Goal: Task Accomplishment & Management: Use online tool/utility

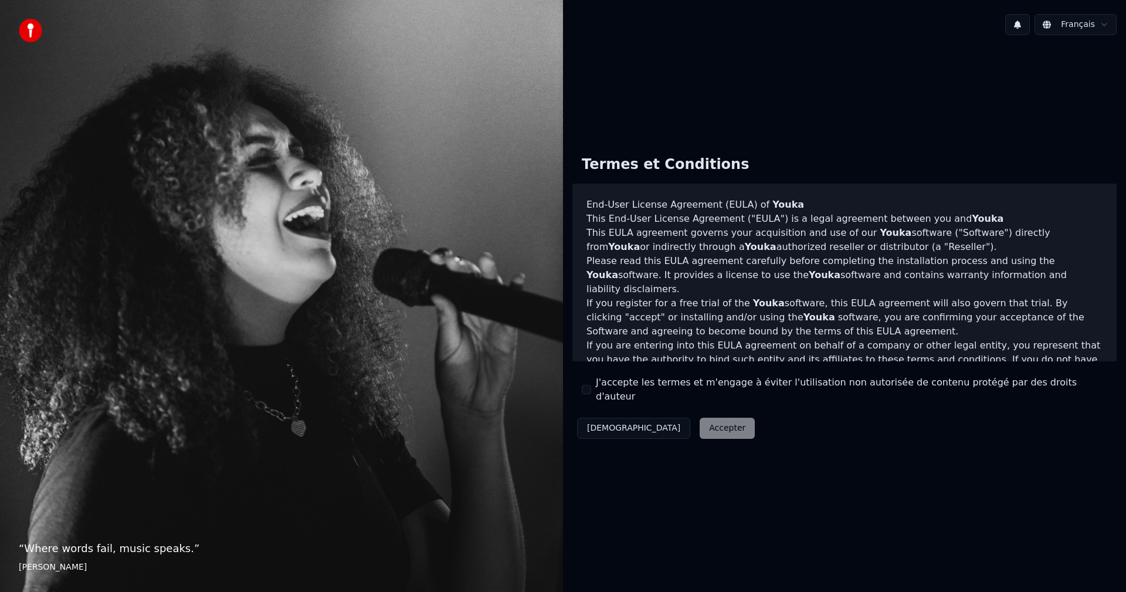
click at [630, 389] on label "J'accepte les termes et m'engage à éviter l'utilisation non autorisée de conten…" at bounding box center [851, 389] width 511 height 28
click at [591, 389] on button "J'accepte les termes et m'engage à éviter l'utilisation non autorisée de conten…" at bounding box center [586, 389] width 9 height 9
click at [616, 419] on button "Décliner" at bounding box center [633, 427] width 113 height 21
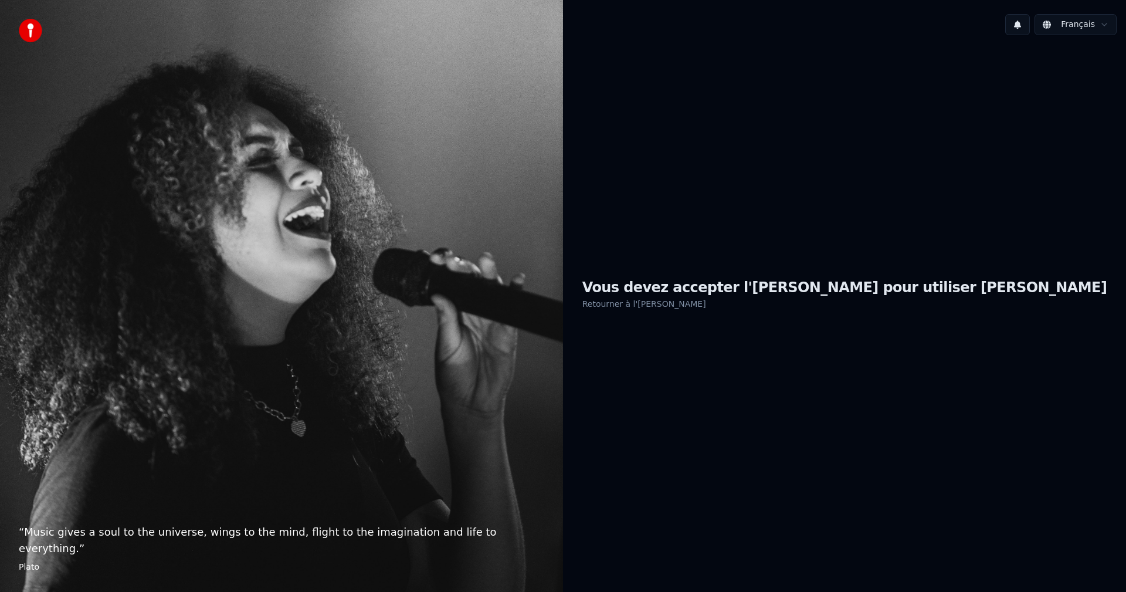
click at [706, 305] on link "Retourner à l'EULA" at bounding box center [644, 303] width 124 height 19
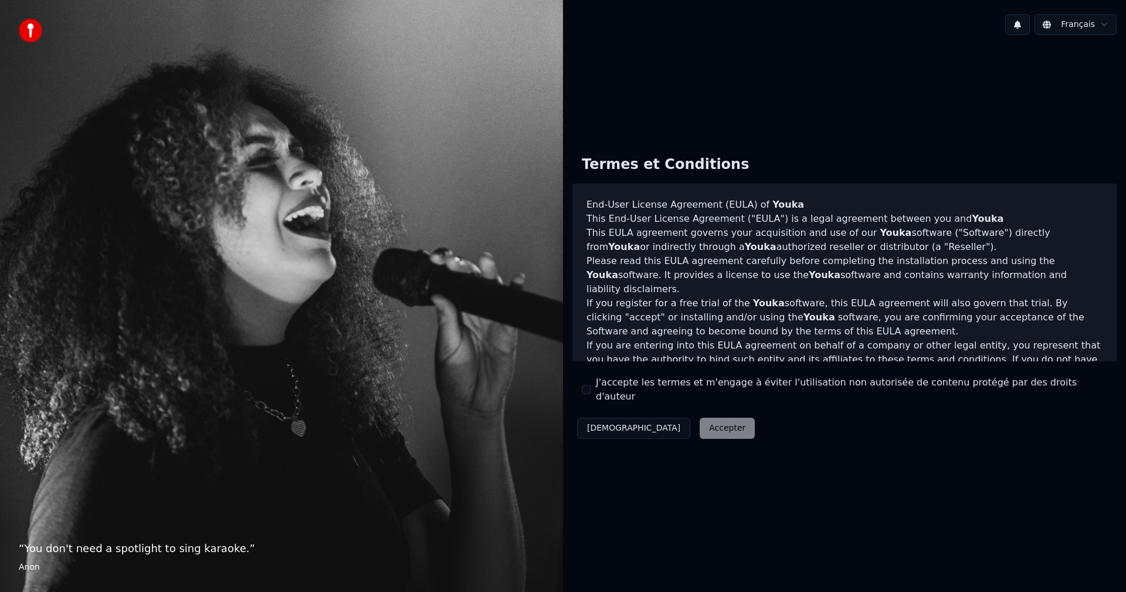
click at [583, 392] on button "J'accepte les termes et m'engage à éviter l'utilisation non autorisée de conten…" at bounding box center [586, 389] width 9 height 9
click at [700, 420] on button "Accepter" at bounding box center [727, 427] width 55 height 21
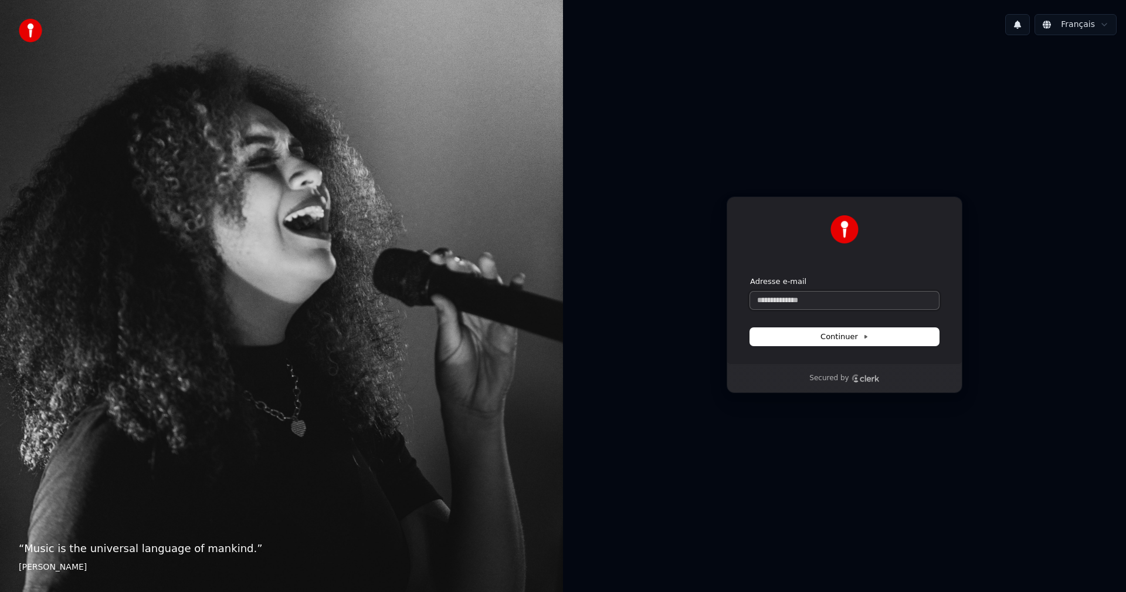
click at [797, 305] on input "Adresse e-mail" at bounding box center [844, 300] width 189 height 18
click at [750, 276] on button "submit" at bounding box center [750, 276] width 0 height 0
type input "**********"
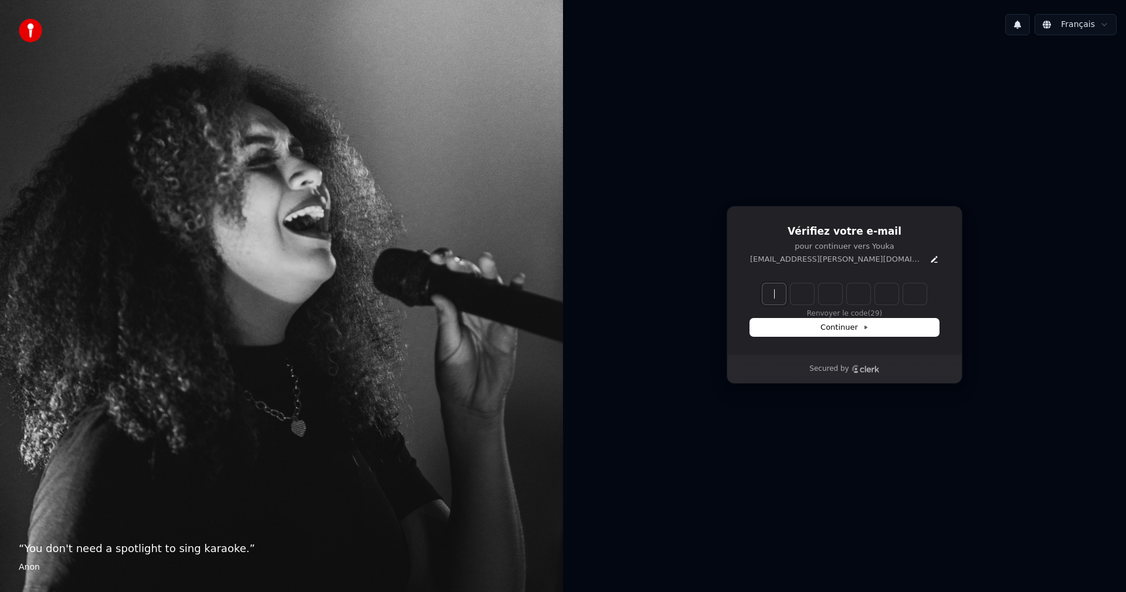
click at [774, 292] on input "Enter verification code" at bounding box center [856, 293] width 188 height 21
paste input "******"
type input "******"
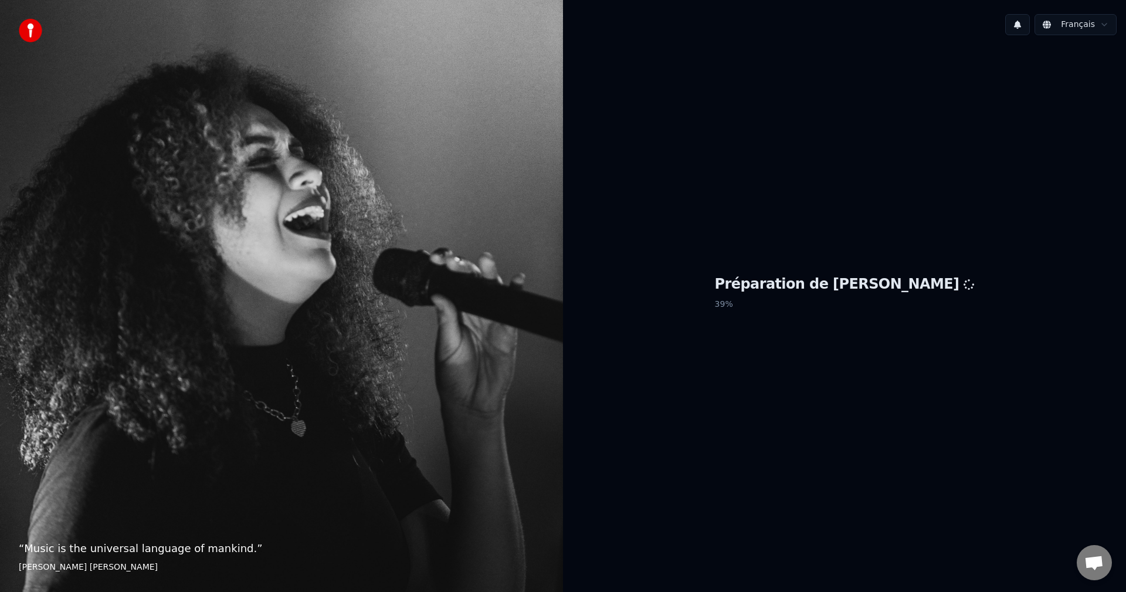
click at [417, 259] on div "“ Music is the universal language of mankind. ” [PERSON_NAME] [PERSON_NAME]" at bounding box center [281, 296] width 563 height 592
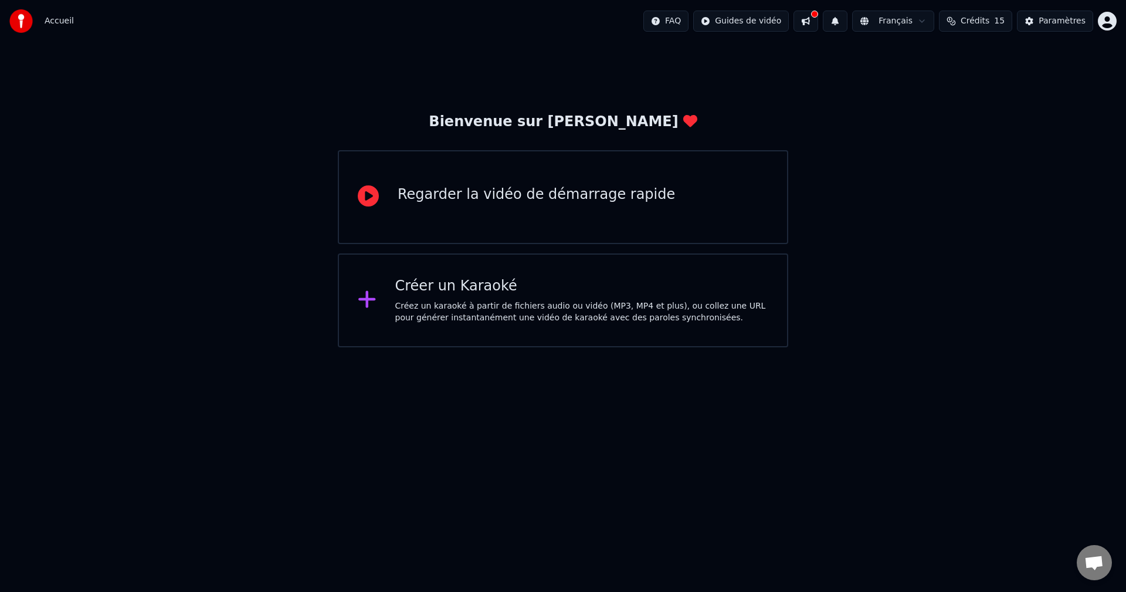
click at [511, 305] on div "Créez un karaoké à partir de fichiers audio ou vidéo (MP3, MP4 et plus), ou col…" at bounding box center [582, 311] width 374 height 23
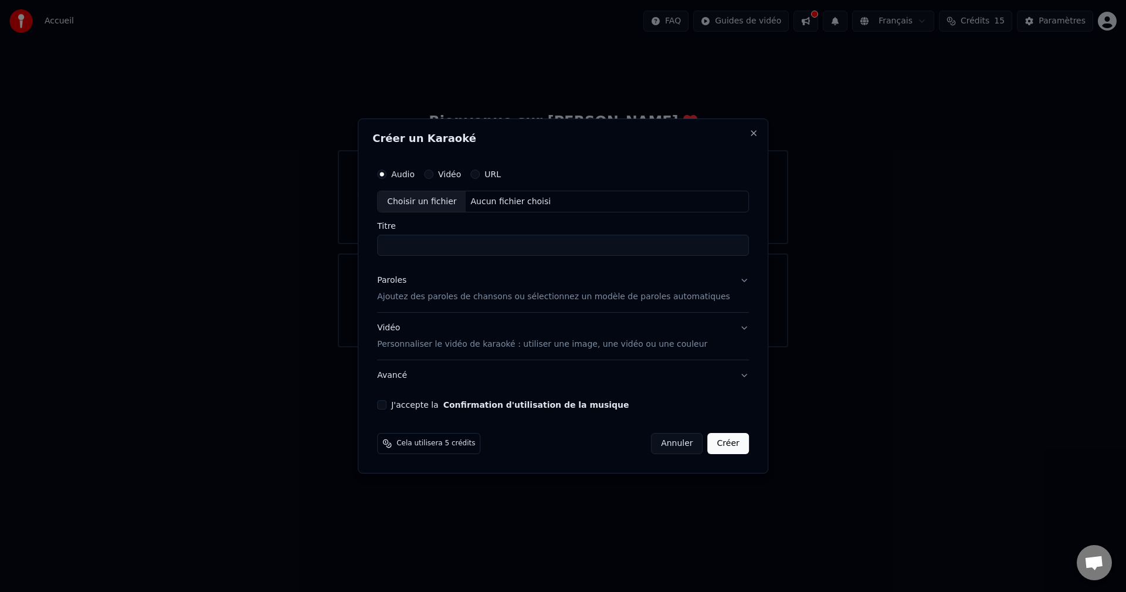
click at [501, 198] on div "Aucun fichier choisi" at bounding box center [511, 202] width 90 height 12
click at [515, 199] on div "C:\Users\aodre\Downloads\Aux Champs Elysées - INSTRUMENTAL.mp3" at bounding box center [565, 202] width 199 height 12
drag, startPoint x: 487, startPoint y: 244, endPoint x: 576, endPoint y: 245, distance: 88.5
click at [580, 245] on input "**********" at bounding box center [563, 245] width 372 height 21
type input "**********"
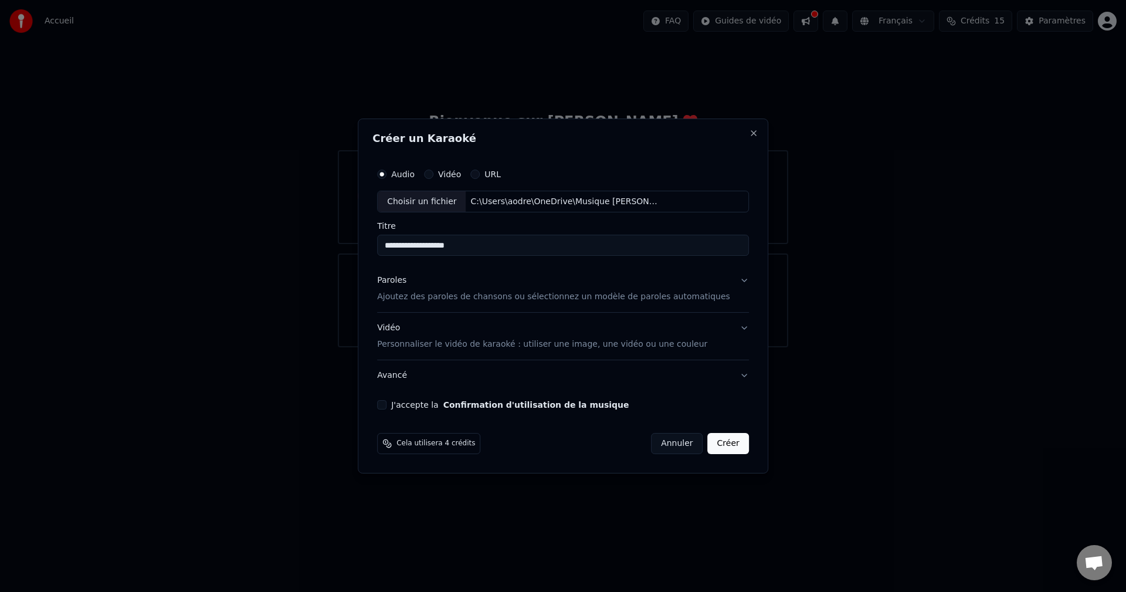
click at [461, 175] on label "Vidéo" at bounding box center [449, 174] width 23 height 8
click at [433, 175] on button "Vidéo" at bounding box center [428, 173] width 9 height 9
click at [440, 242] on input "Titre" at bounding box center [563, 245] width 372 height 21
click at [479, 196] on div "Aucun fichier choisi" at bounding box center [511, 202] width 90 height 12
click at [415, 176] on label "Audio" at bounding box center [402, 174] width 23 height 8
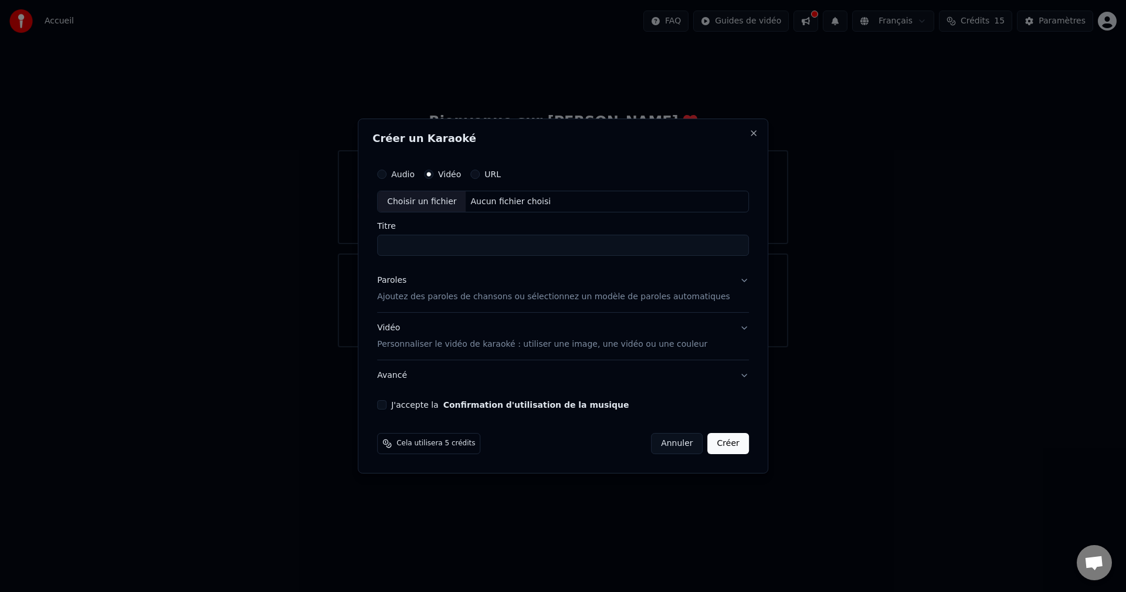
click at [386, 176] on button "Audio" at bounding box center [381, 173] width 9 height 9
click at [481, 207] on div "Aucun fichier choisi" at bounding box center [511, 202] width 90 height 12
drag, startPoint x: 485, startPoint y: 244, endPoint x: 590, endPoint y: 270, distance: 107.5
click at [589, 270] on div "**********" at bounding box center [562, 286] width 381 height 257
type input "**********"
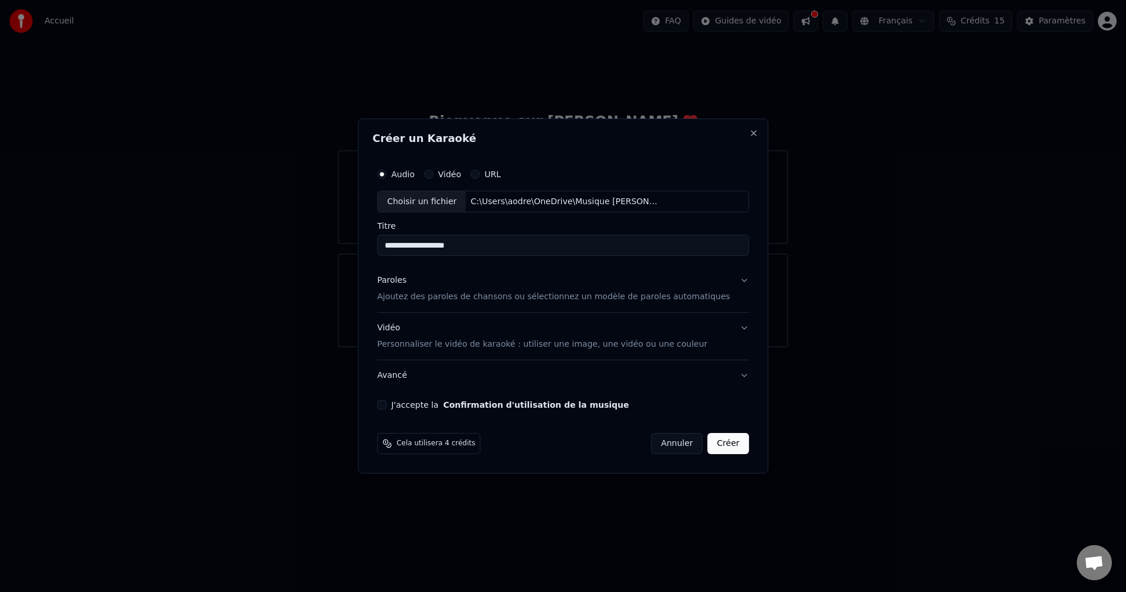
click at [589, 288] on div "Paroles Ajoutez des paroles de chansons ou sélectionnez un modèle de paroles au…" at bounding box center [553, 289] width 353 height 28
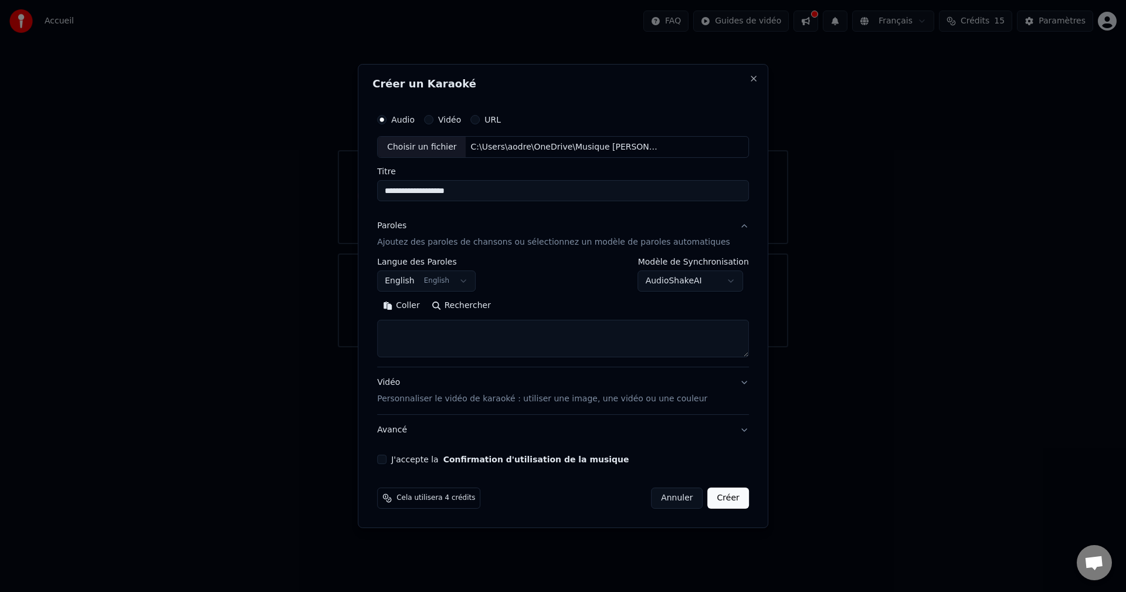
click at [450, 276] on button "English English" at bounding box center [426, 281] width 99 height 21
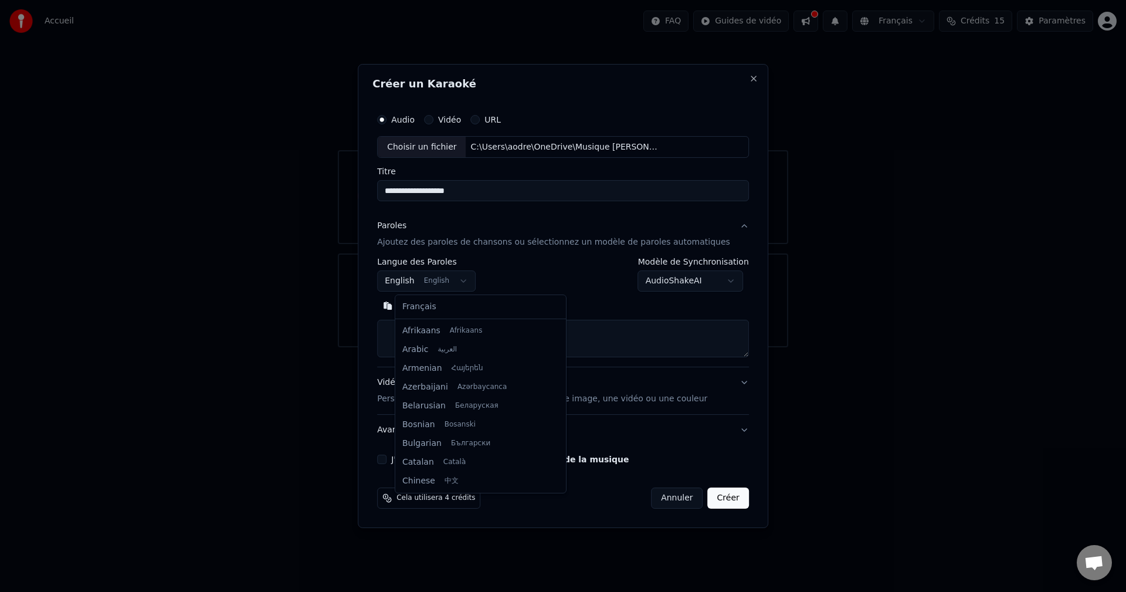
scroll to position [94, 0]
select select "**"
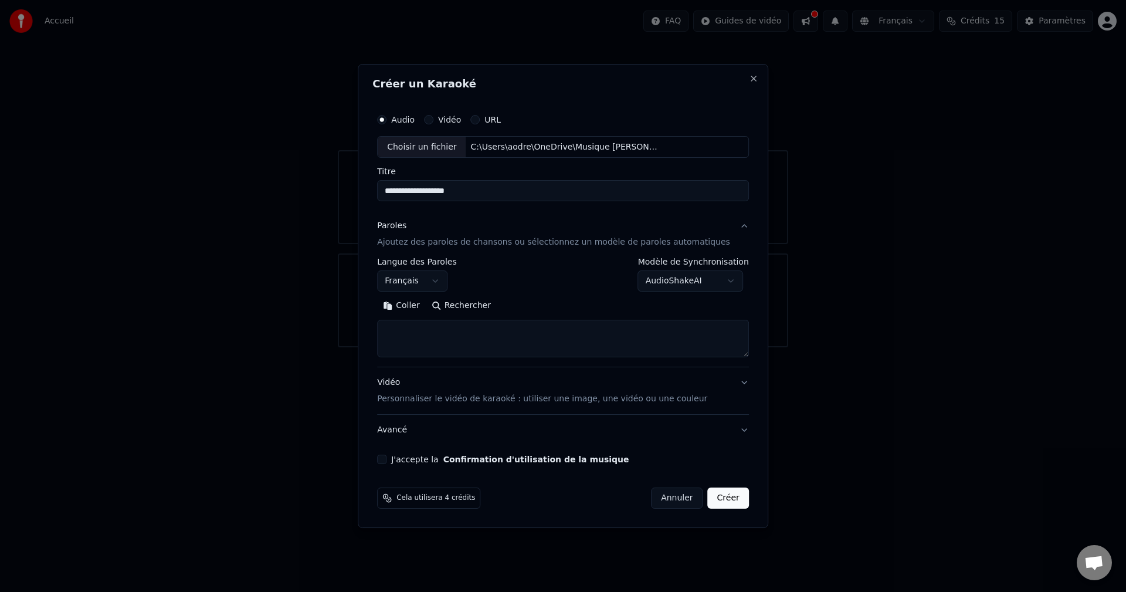
click at [456, 324] on textarea at bounding box center [563, 339] width 372 height 38
click at [698, 281] on body "**********" at bounding box center [563, 173] width 1126 height 347
click at [403, 335] on textarea at bounding box center [563, 339] width 372 height 38
click at [652, 330] on textarea at bounding box center [563, 339] width 372 height 38
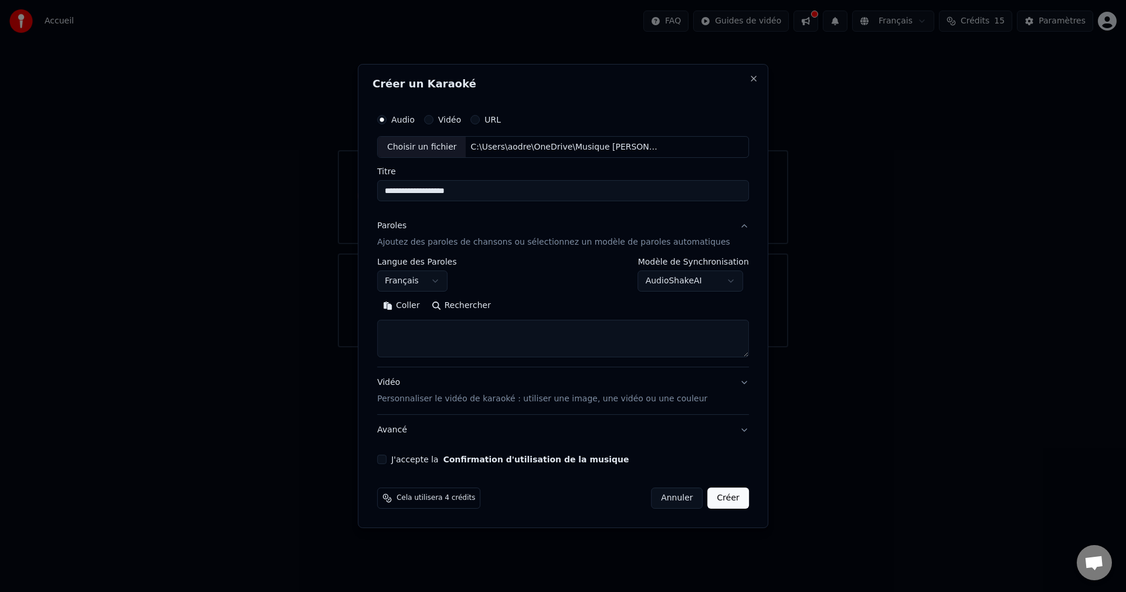
paste textarea "**********"
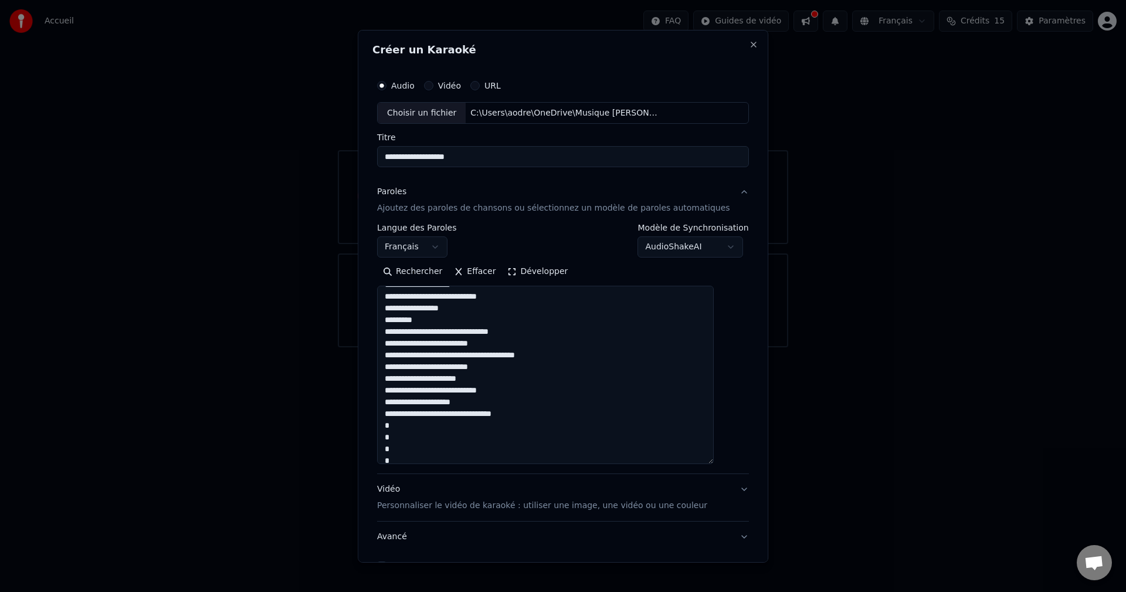
drag, startPoint x: 728, startPoint y: 352, endPoint x: 716, endPoint y: 469, distance: 117.3
click at [714, 464] on textarea at bounding box center [545, 375] width 337 height 178
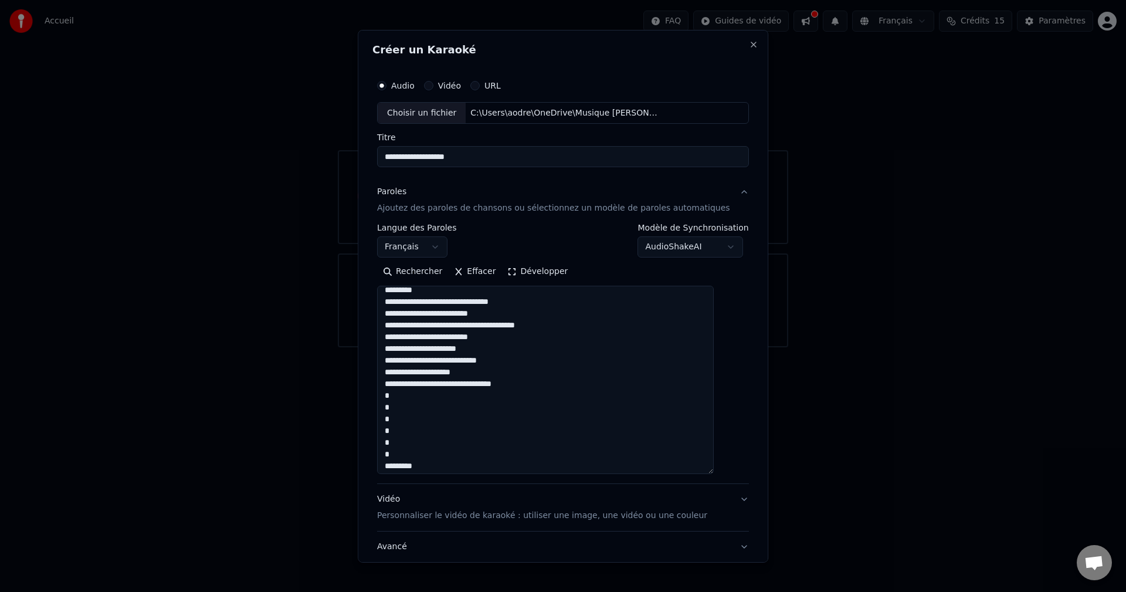
scroll to position [117, 0]
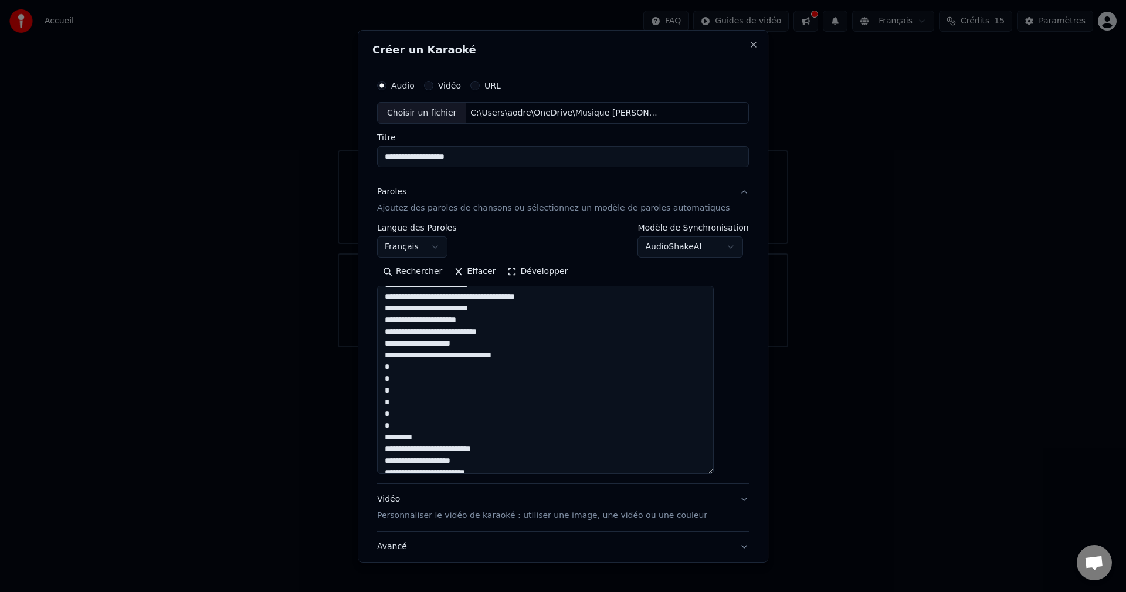
drag, startPoint x: 439, startPoint y: 438, endPoint x: 399, endPoint y: 354, distance: 92.8
click at [399, 354] on textarea at bounding box center [545, 380] width 337 height 188
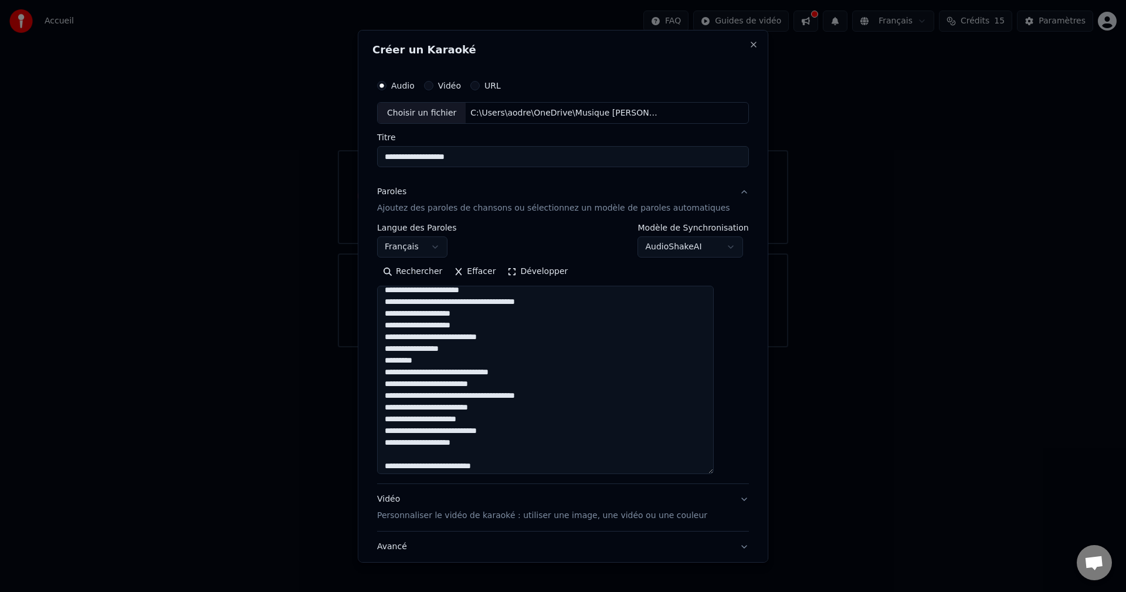
scroll to position [0, 0]
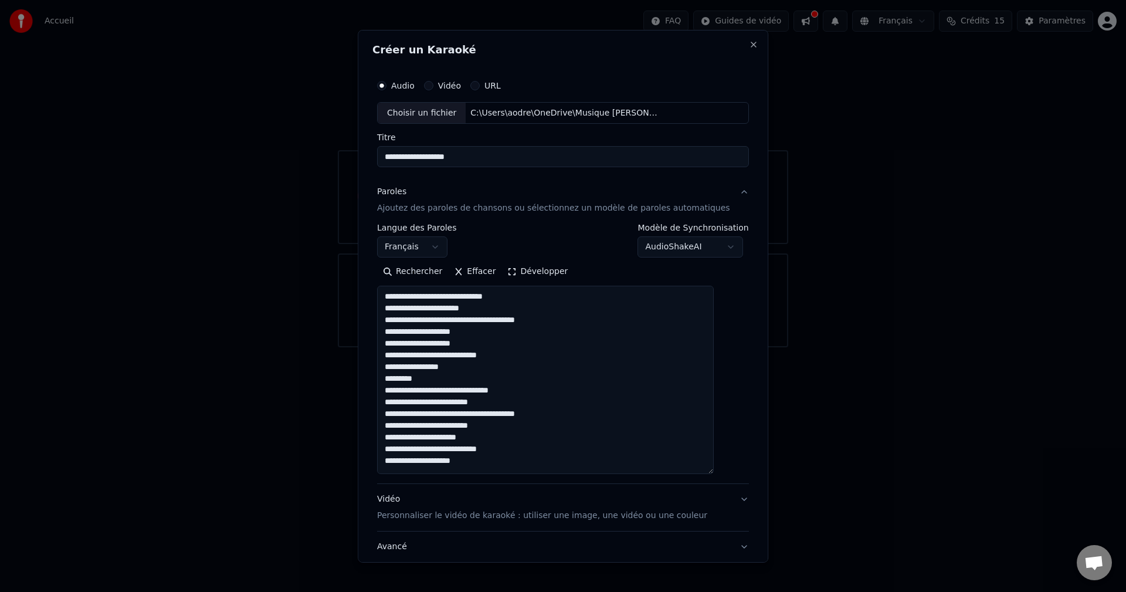
drag, startPoint x: 407, startPoint y: 382, endPoint x: 399, endPoint y: 380, distance: 8.5
click at [399, 380] on textarea at bounding box center [545, 380] width 337 height 188
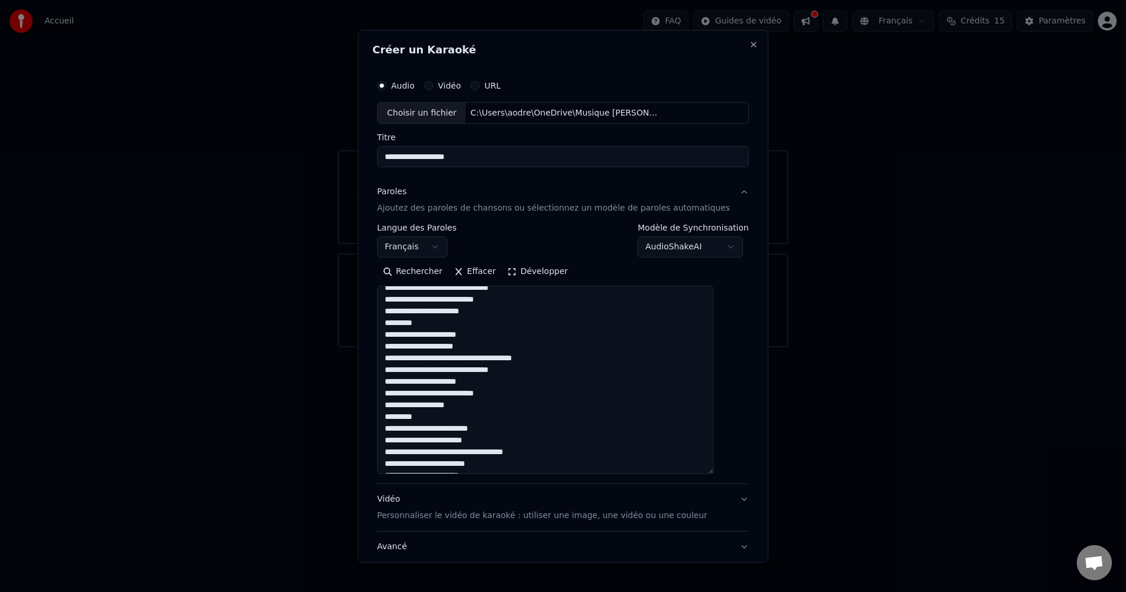
scroll to position [235, 0]
drag, startPoint x: 427, startPoint y: 322, endPoint x: 399, endPoint y: 321, distance: 27.6
click at [399, 321] on textarea at bounding box center [545, 380] width 337 height 188
drag, startPoint x: 439, startPoint y: 413, endPoint x: 396, endPoint y: 412, distance: 42.3
click at [396, 412] on textarea at bounding box center [545, 380] width 337 height 188
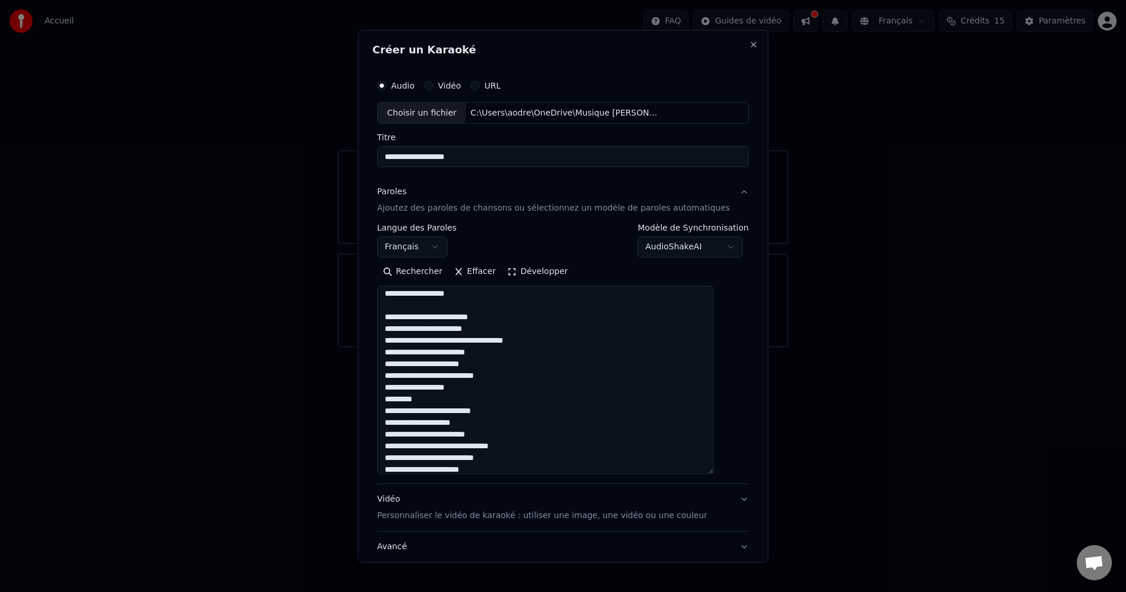
scroll to position [352, 0]
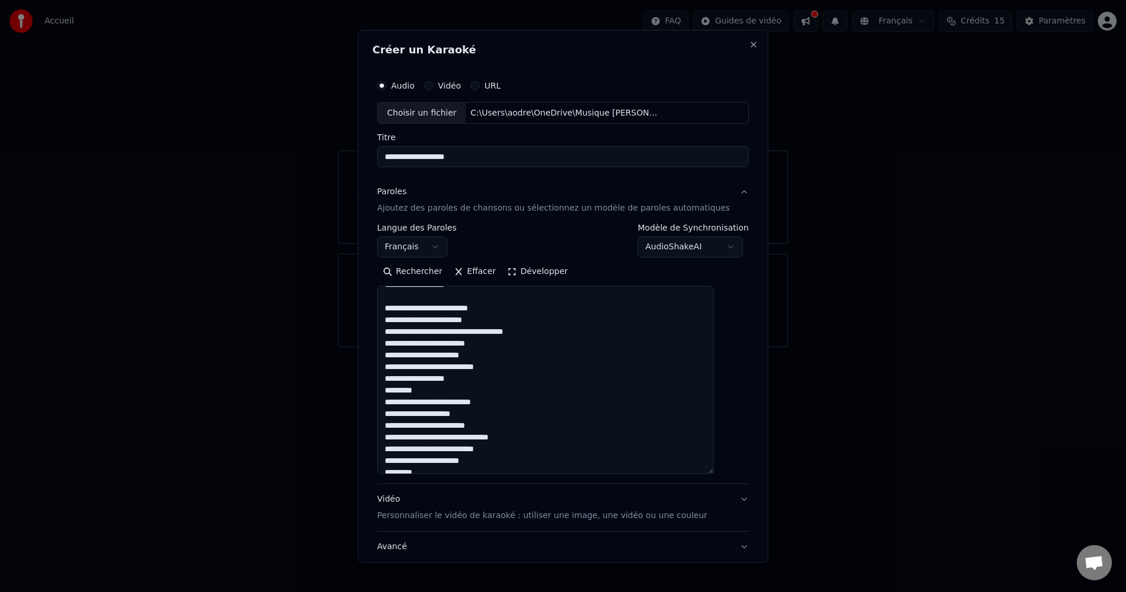
drag, startPoint x: 436, startPoint y: 389, endPoint x: 399, endPoint y: 391, distance: 36.4
click at [399, 391] on textarea at bounding box center [545, 380] width 337 height 188
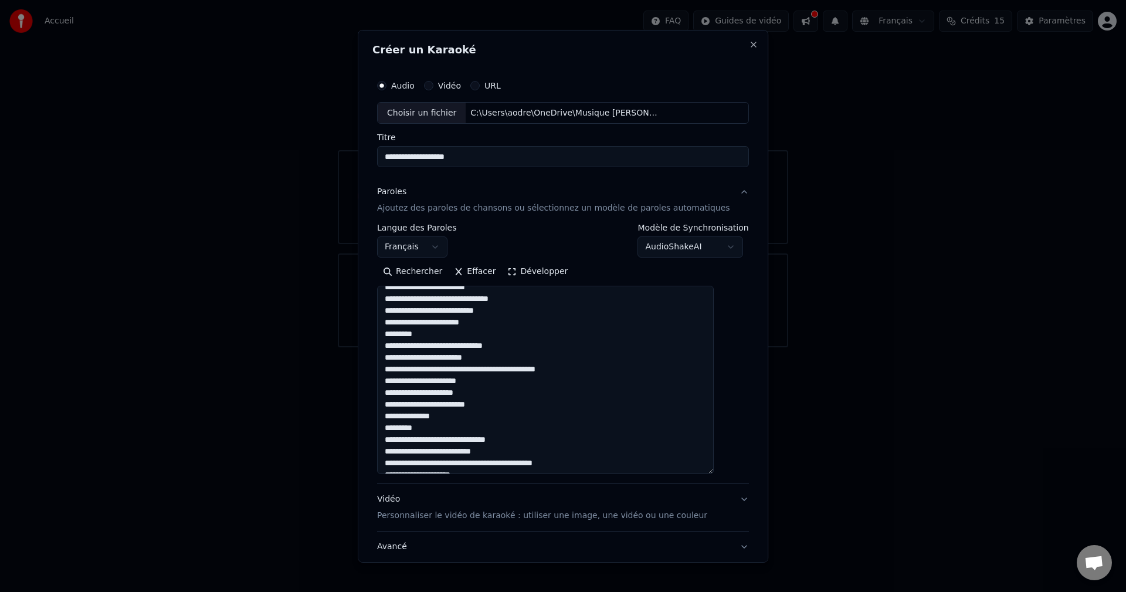
scroll to position [481, 0]
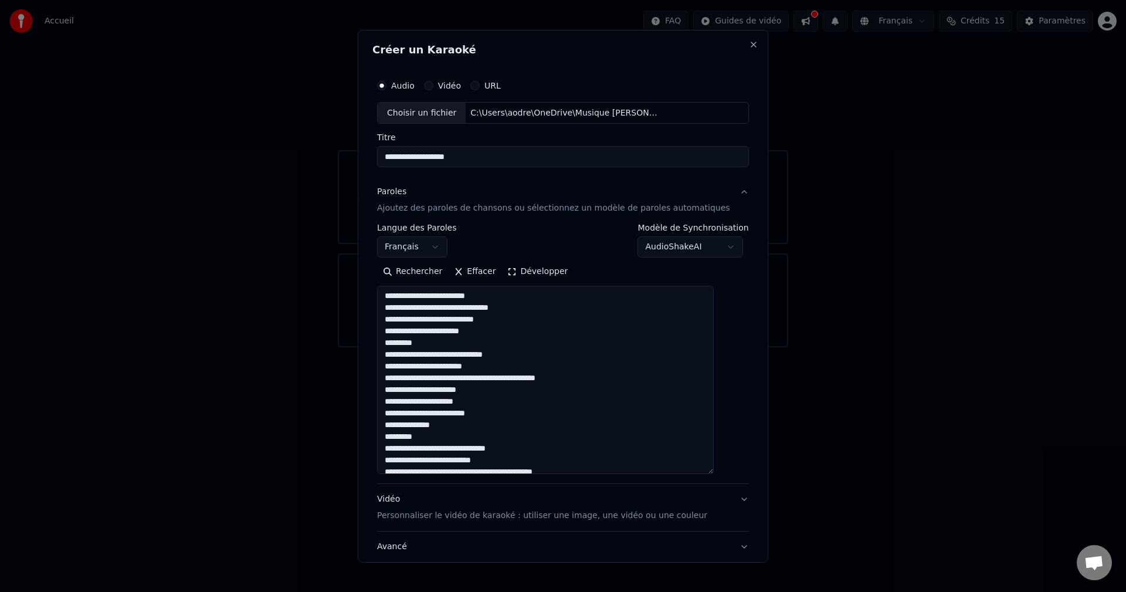
drag, startPoint x: 440, startPoint y: 296, endPoint x: 393, endPoint y: 348, distance: 70.2
click at [393, 348] on textarea at bounding box center [545, 380] width 337 height 188
drag, startPoint x: 415, startPoint y: 439, endPoint x: 397, endPoint y: 438, distance: 17.6
click at [397, 438] on textarea at bounding box center [545, 380] width 337 height 188
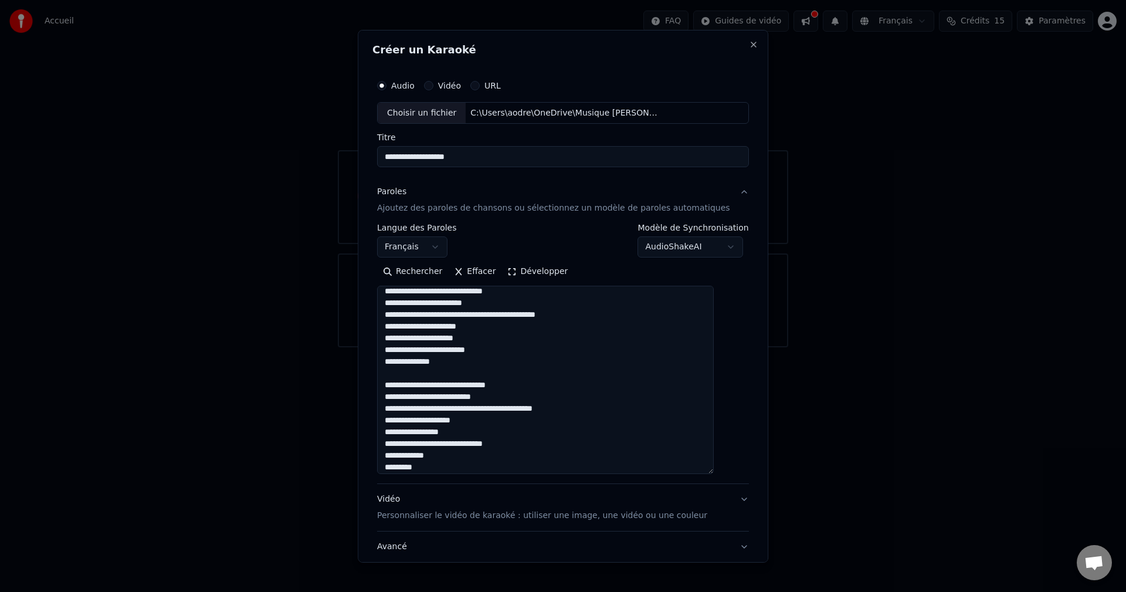
scroll to position [599, 0]
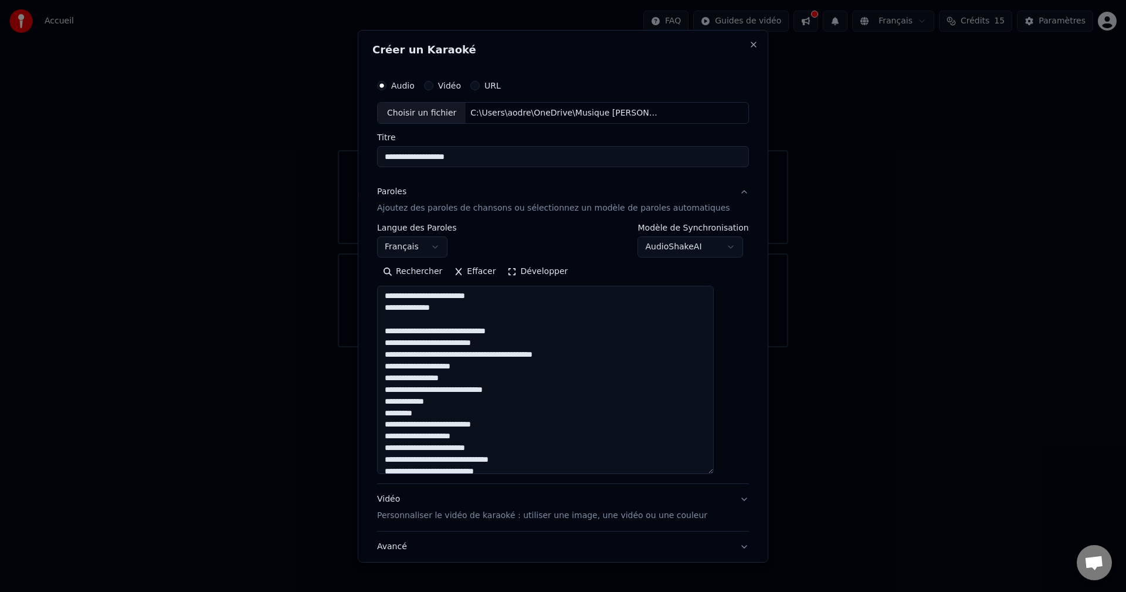
drag, startPoint x: 426, startPoint y: 417, endPoint x: 394, endPoint y: 416, distance: 32.3
click at [394, 416] on textarea at bounding box center [545, 380] width 337 height 188
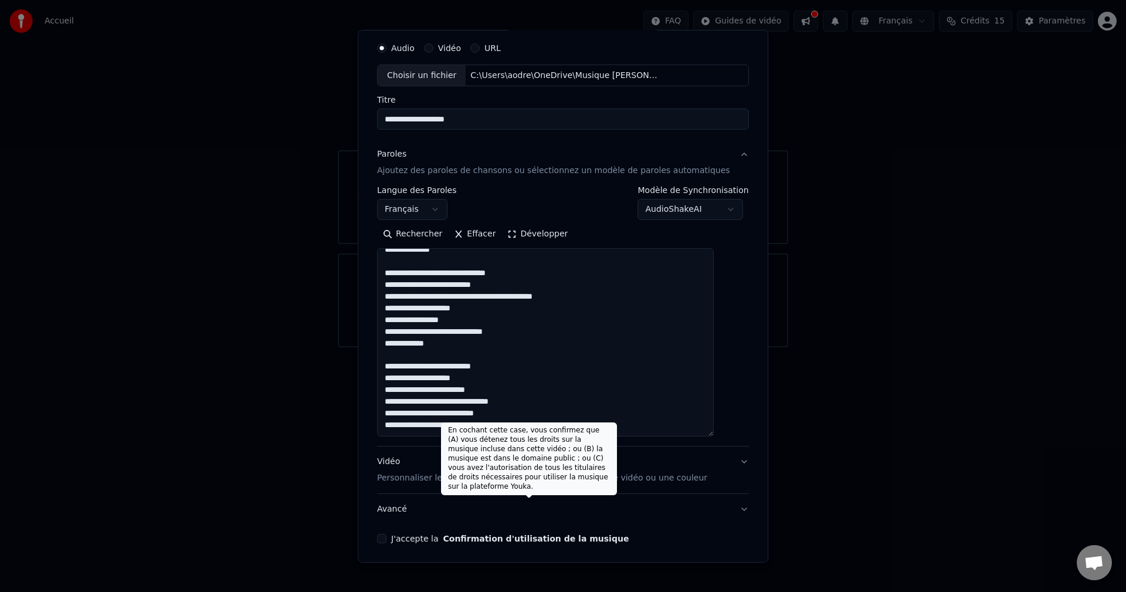
scroll to position [82, 0]
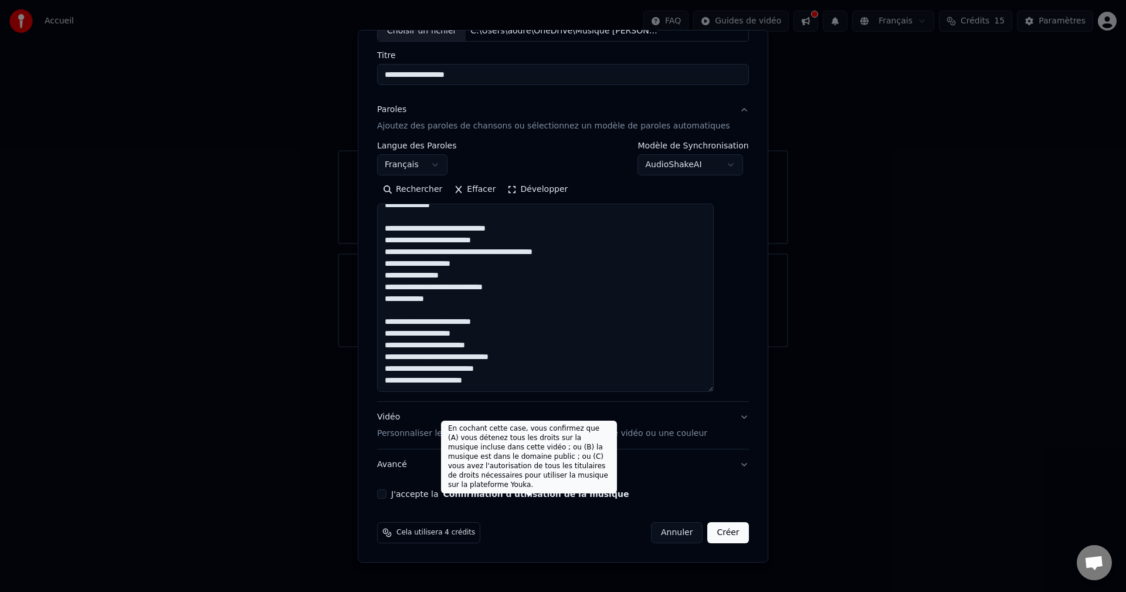
type textarea "**********"
click at [497, 492] on button "Confirmation d'utilisation de la musique" at bounding box center [536, 494] width 186 height 8
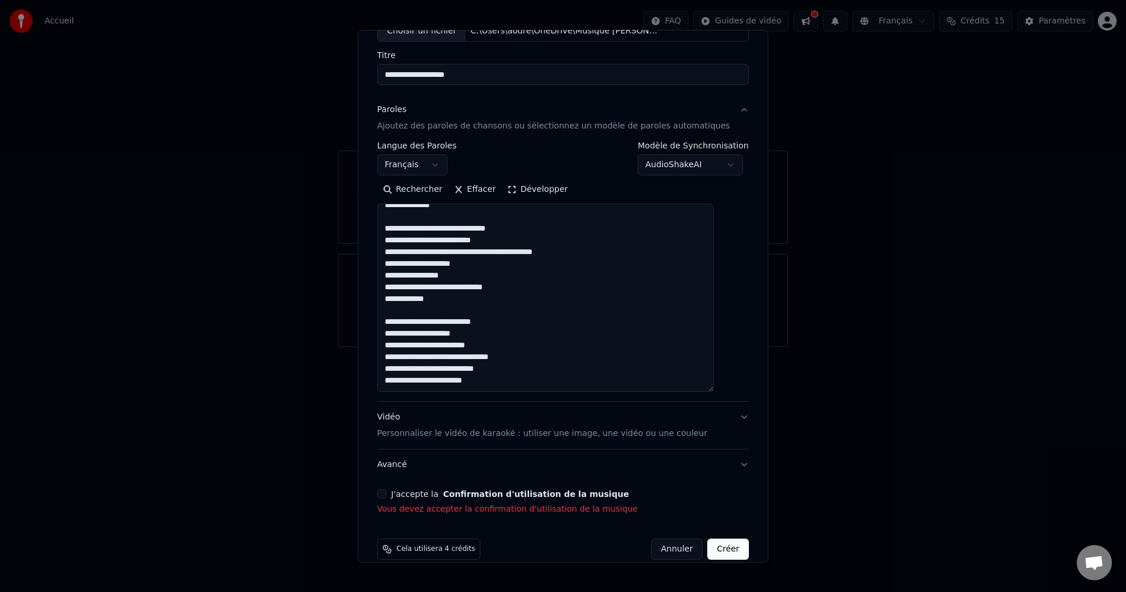
click at [403, 493] on label "J'accepte la Confirmation d'utilisation de la musique" at bounding box center [509, 494] width 237 height 8
click at [386, 493] on button "J'accepte la Confirmation d'utilisation de la musique" at bounding box center [381, 493] width 9 height 9
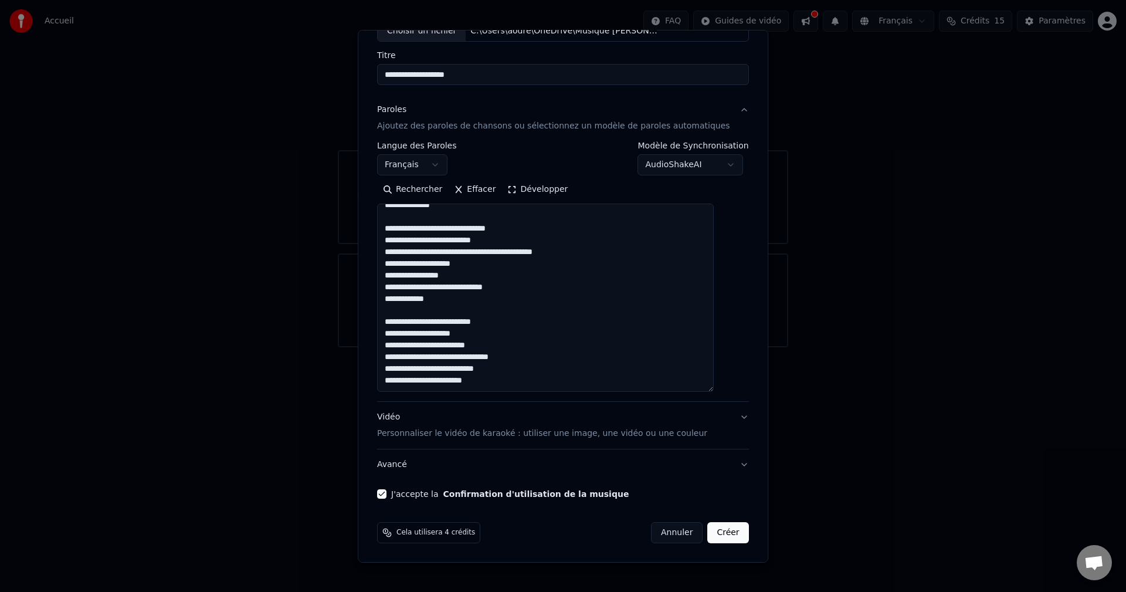
click at [448, 437] on p "Personnaliser le vidéo de karaoké : utiliser une image, une vidéo ou une couleur" at bounding box center [542, 433] width 330 height 12
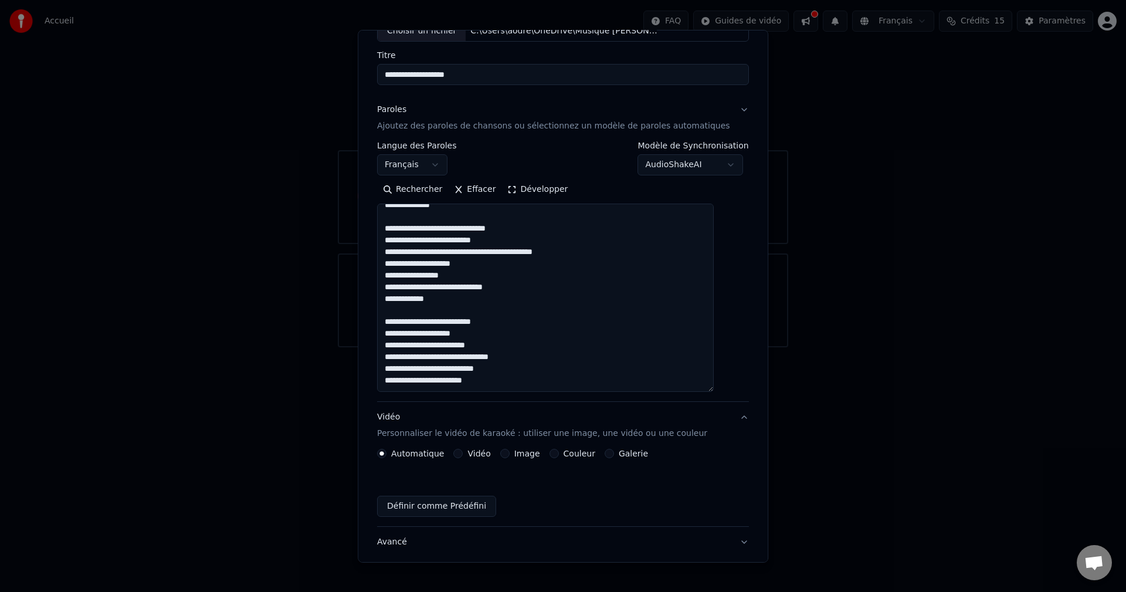
scroll to position [0, 0]
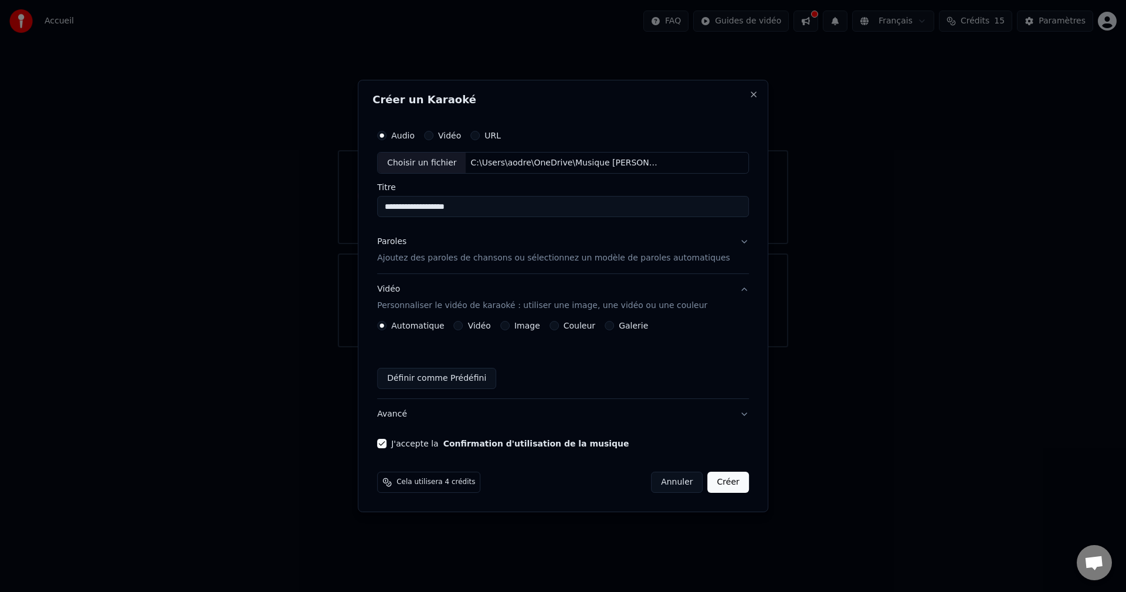
click at [524, 327] on div "Image" at bounding box center [520, 325] width 40 height 9
click at [571, 324] on div "Couleur" at bounding box center [572, 325] width 46 height 9
click at [559, 323] on button "Couleur" at bounding box center [553, 325] width 9 height 9
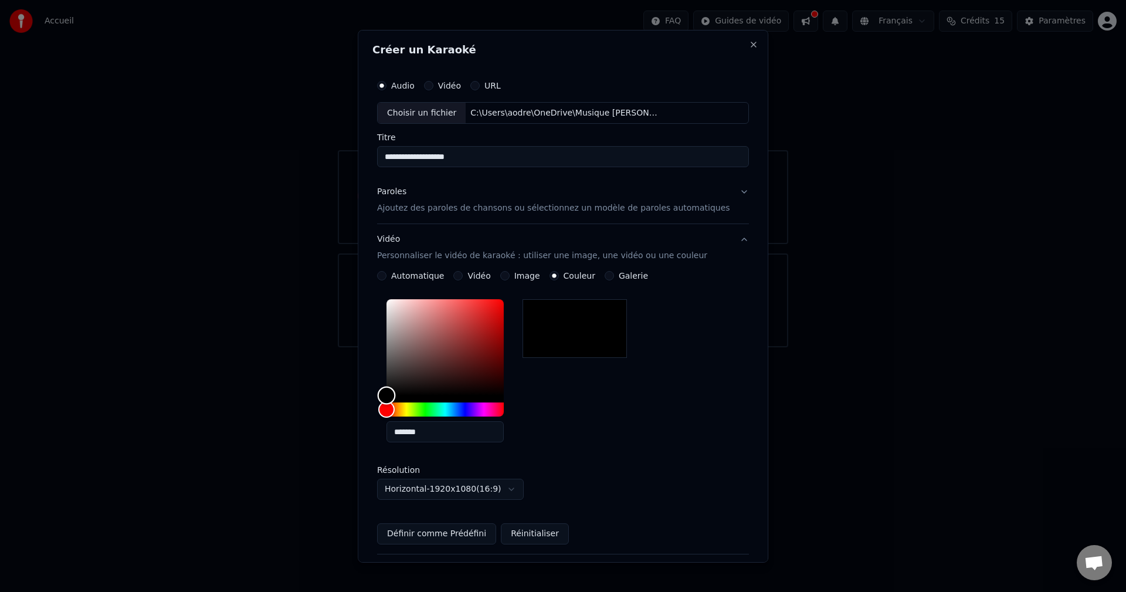
click at [443, 359] on div "Color" at bounding box center [444, 347] width 117 height 96
drag, startPoint x: 451, startPoint y: 338, endPoint x: 428, endPoint y: 322, distance: 28.0
click at [428, 322] on div "Color" at bounding box center [444, 347] width 117 height 96
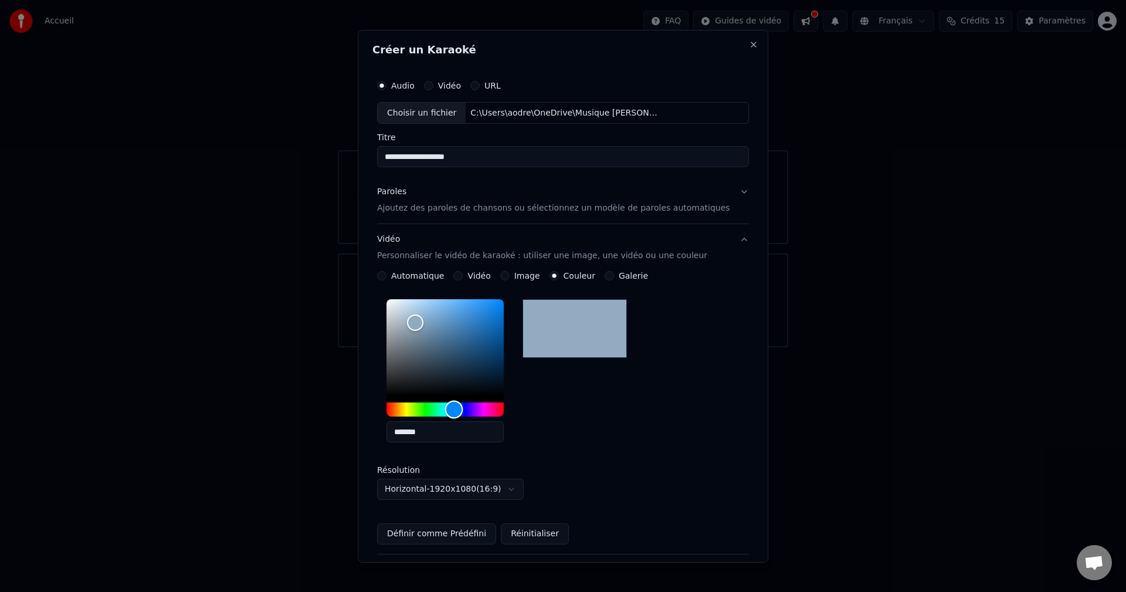
drag, startPoint x: 447, startPoint y: 410, endPoint x: 467, endPoint y: 413, distance: 20.2
click at [467, 413] on div "Hue" at bounding box center [444, 409] width 117 height 14
drag, startPoint x: 451, startPoint y: 356, endPoint x: 459, endPoint y: 332, distance: 25.2
click at [451, 325] on div "Color" at bounding box center [444, 347] width 117 height 96
type input "*******"
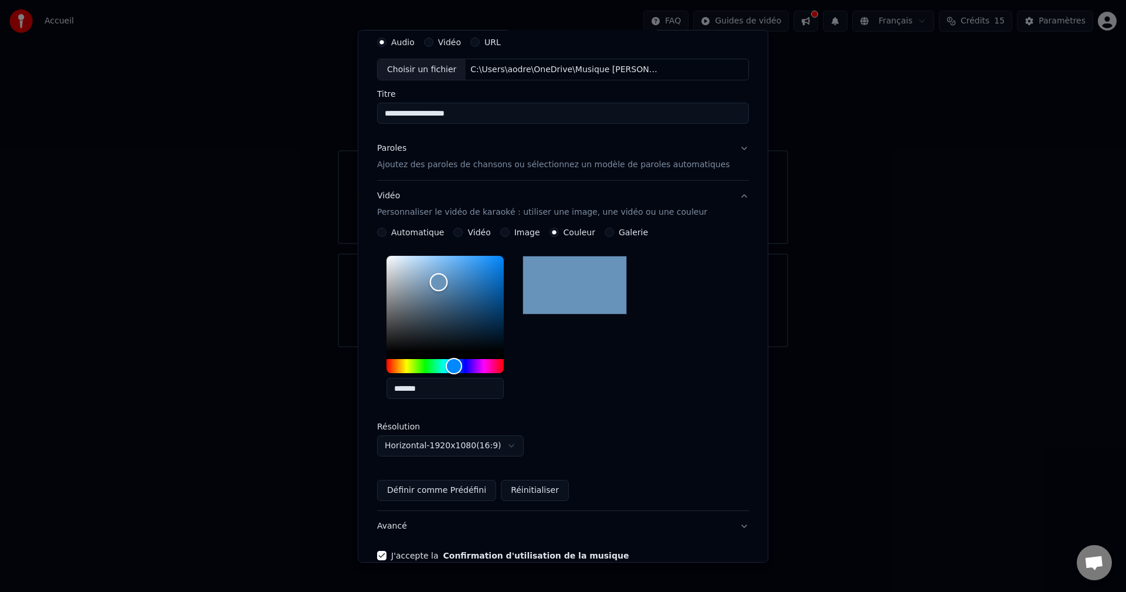
scroll to position [105, 0]
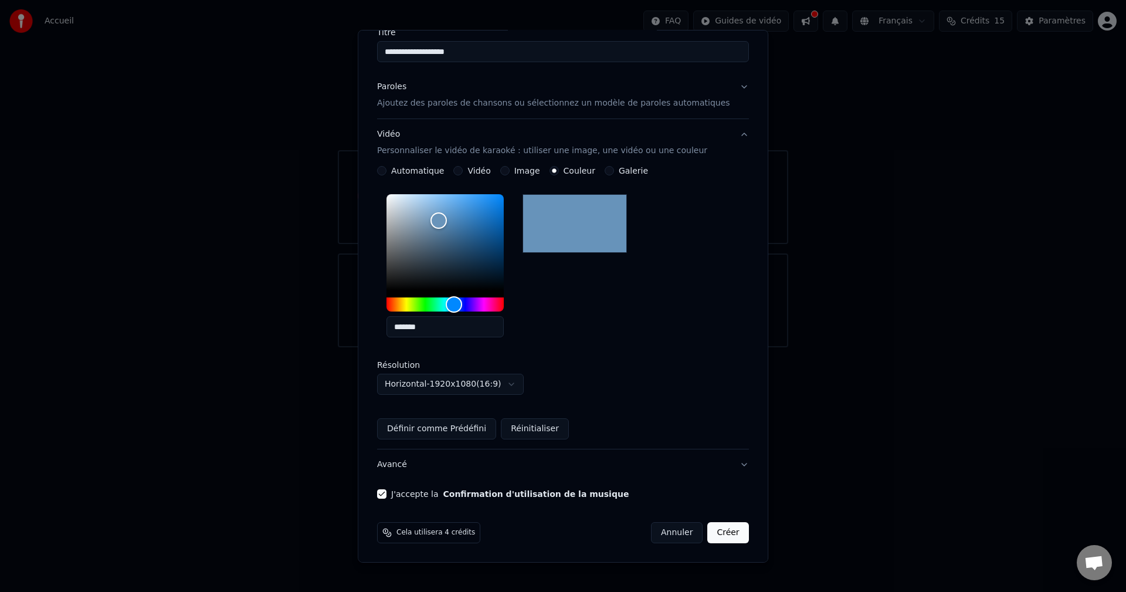
click at [709, 535] on button "Créer" at bounding box center [728, 532] width 41 height 21
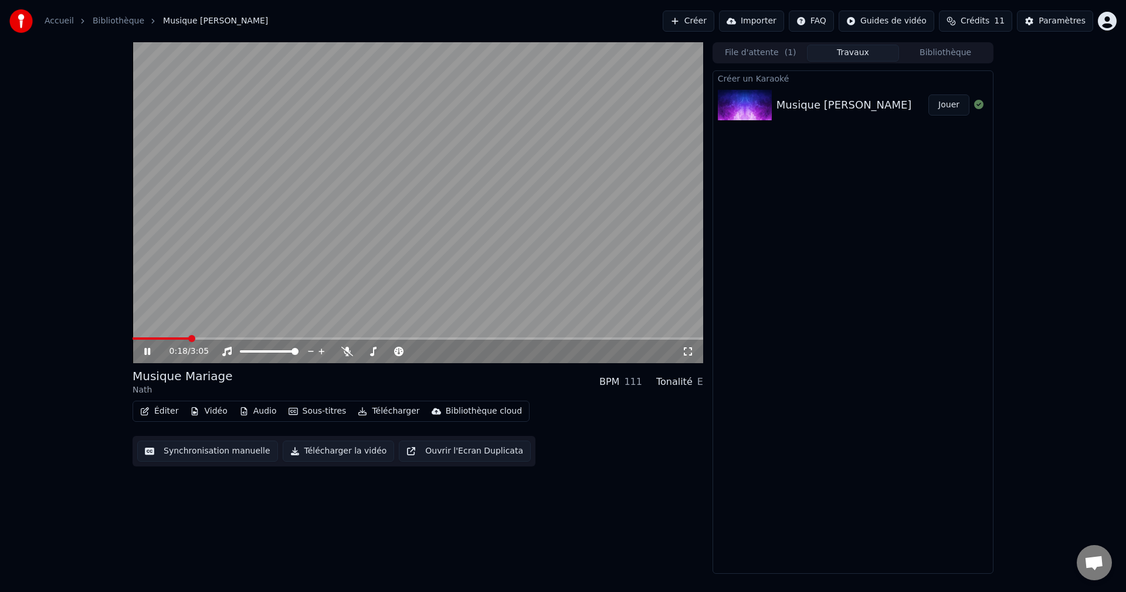
click at [151, 354] on icon at bounding box center [156, 351] width 28 height 9
click at [250, 414] on button "Audio" at bounding box center [258, 411] width 47 height 16
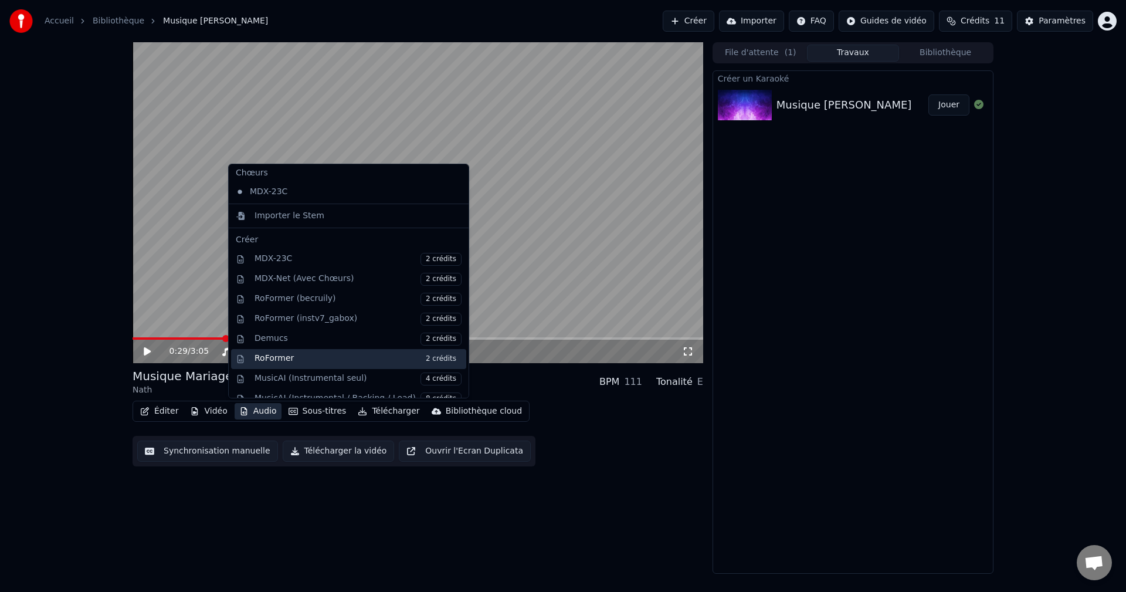
scroll to position [119, 0]
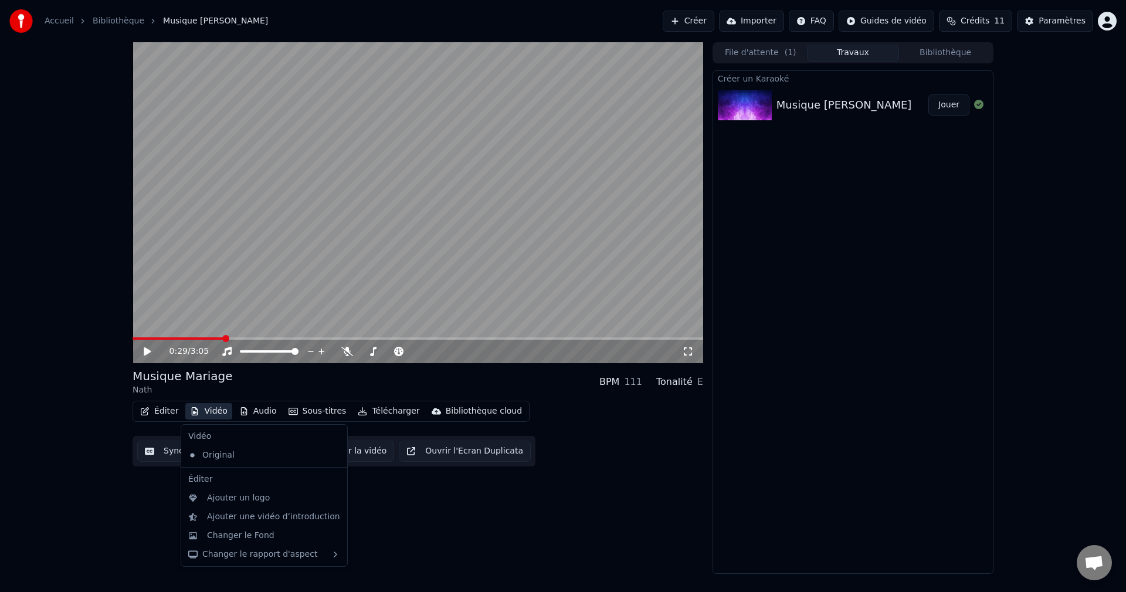
click at [104, 443] on div "0:29 / 3:05 Musique [PERSON_NAME] BPM 111 Tonalité E Éditer Vidéo Audio Sous-ti…" at bounding box center [563, 307] width 1126 height 531
click at [202, 410] on button "Vidéo" at bounding box center [208, 411] width 46 height 16
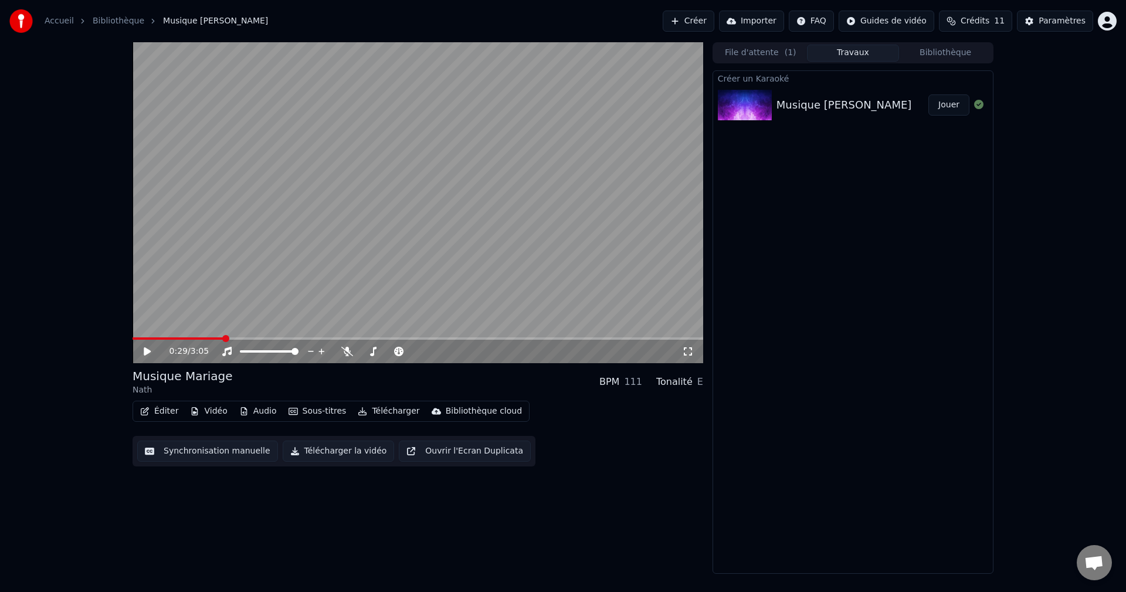
click at [585, 451] on div "Éditer Vidéo Audio Sous-titres Télécharger Bibliothèque cloud Synchronisation m…" at bounding box center [418, 433] width 571 height 66
click at [141, 354] on div "0:29 / 3:05" at bounding box center [417, 351] width 561 height 12
click at [147, 354] on icon at bounding box center [147, 351] width 7 height 8
click at [145, 355] on icon at bounding box center [156, 351] width 28 height 9
